Goal: Task Accomplishment & Management: Use online tool/utility

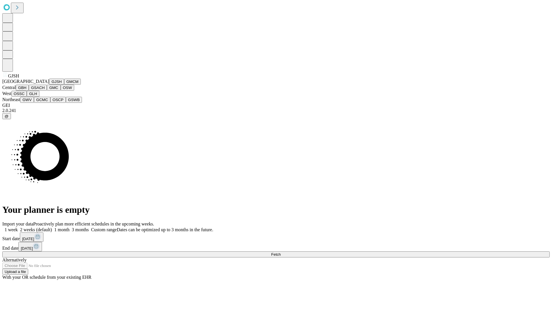
click at [49, 85] on button "GJSH" at bounding box center [56, 81] width 15 height 6
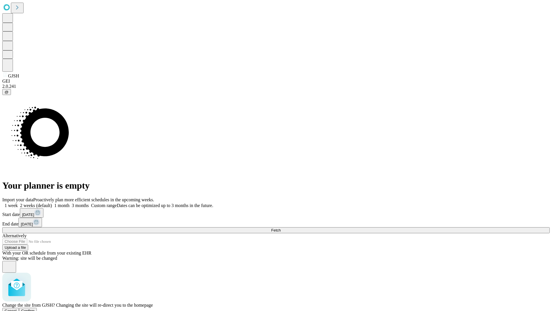
click at [35, 308] on span "Confirm" at bounding box center [28, 310] width 14 height 4
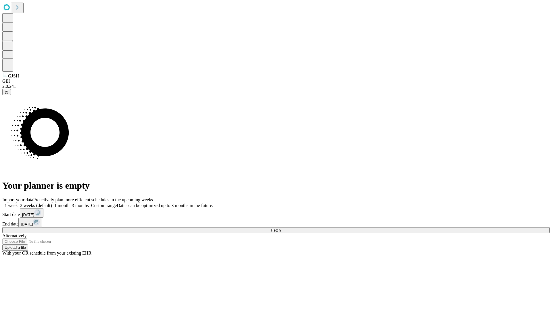
click at [70, 203] on label "1 month" at bounding box center [61, 205] width 18 height 5
click at [281, 228] on span "Fetch" at bounding box center [275, 230] width 9 height 4
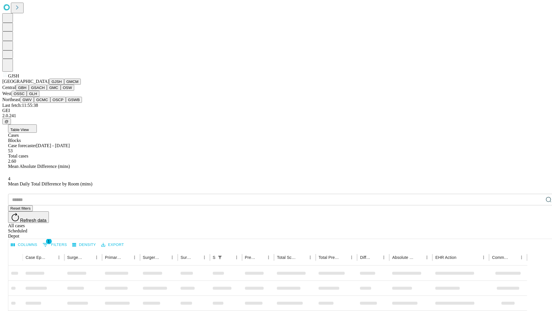
click at [64, 85] on button "GMCM" at bounding box center [72, 81] width 17 height 6
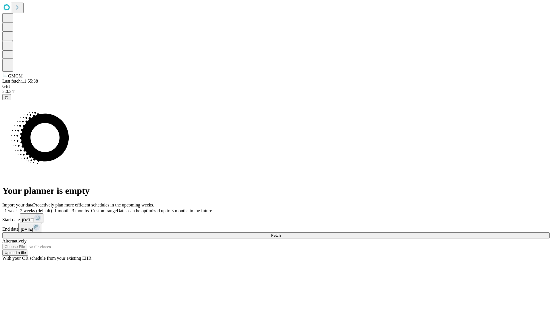
click at [70, 208] on label "1 month" at bounding box center [61, 210] width 18 height 5
click at [281, 233] on span "Fetch" at bounding box center [275, 235] width 9 height 4
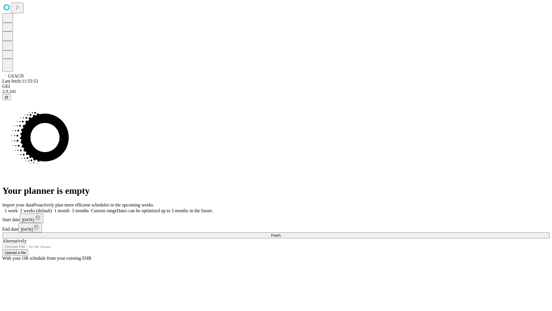
click at [281, 233] on span "Fetch" at bounding box center [275, 235] width 9 height 4
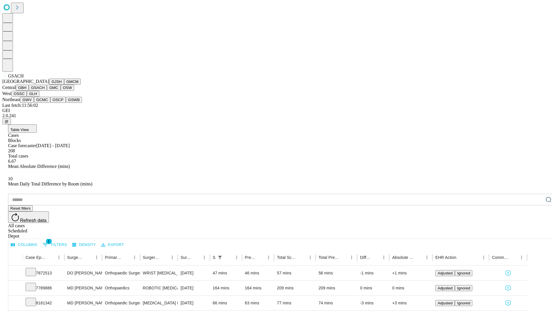
click at [47, 91] on button "GMC" at bounding box center [54, 88] width 14 height 6
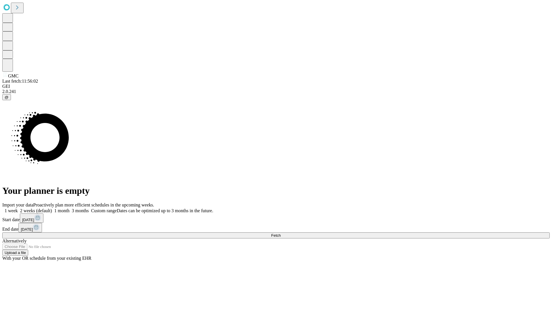
click at [70, 208] on label "1 month" at bounding box center [61, 210] width 18 height 5
click at [281, 233] on span "Fetch" at bounding box center [275, 235] width 9 height 4
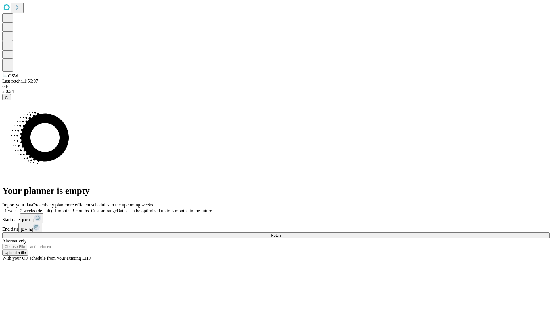
click at [70, 208] on label "1 month" at bounding box center [61, 210] width 18 height 5
click at [281, 233] on span "Fetch" at bounding box center [275, 235] width 9 height 4
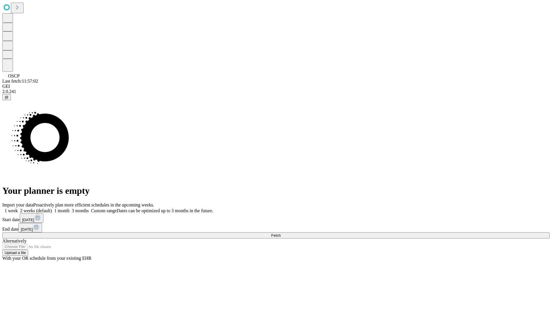
click at [281, 233] on span "Fetch" at bounding box center [275, 235] width 9 height 4
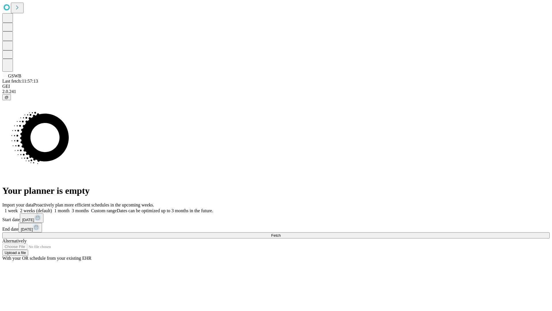
click at [70, 208] on label "1 month" at bounding box center [61, 210] width 18 height 5
click at [281, 233] on span "Fetch" at bounding box center [275, 235] width 9 height 4
